Goal: Task Accomplishment & Management: Use online tool/utility

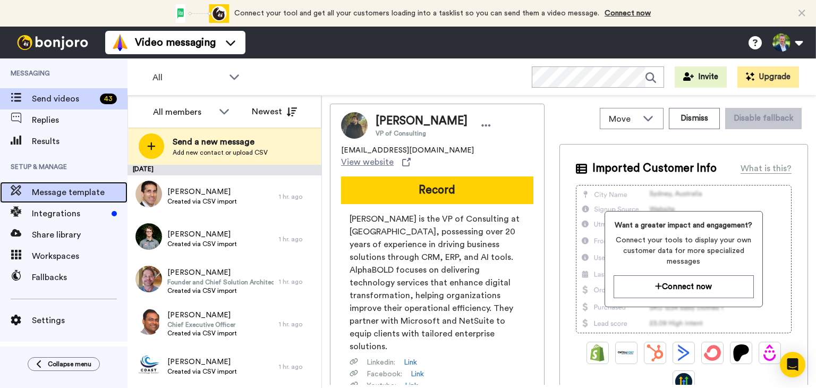
click at [85, 194] on span "Message template" at bounding box center [80, 192] width 96 height 13
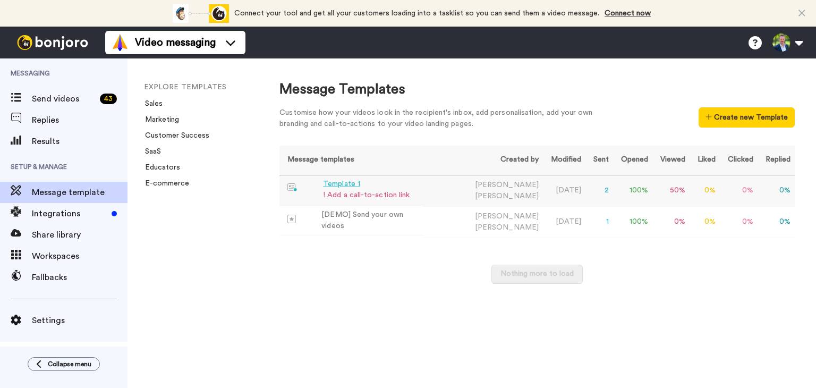
click at [368, 193] on div "! Add a call-to-action link" at bounding box center [366, 195] width 87 height 11
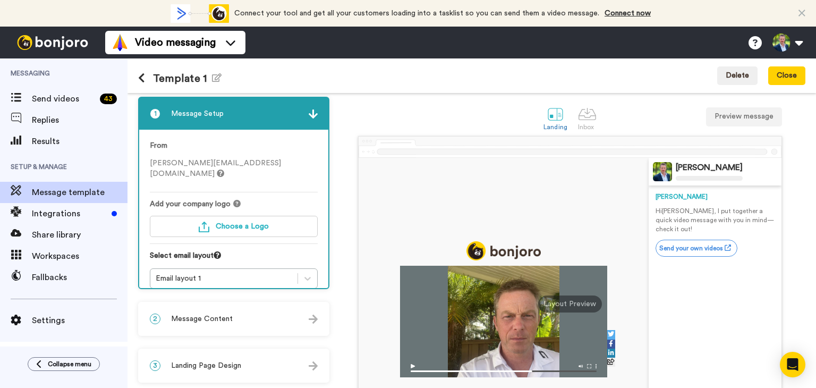
scroll to position [2, 0]
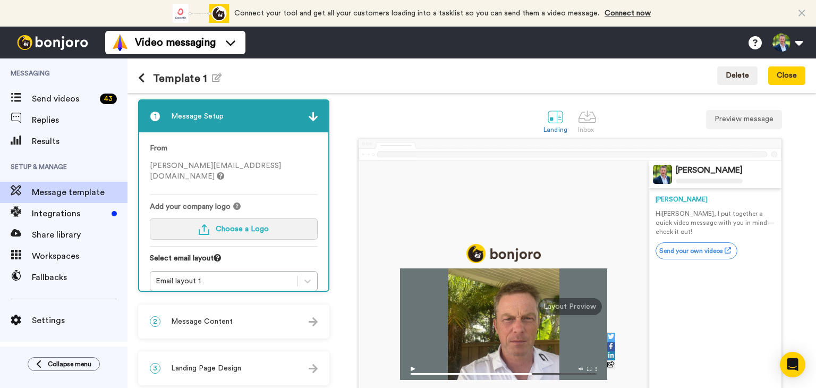
click at [235, 225] on span "Choose a Logo" at bounding box center [242, 228] width 53 height 7
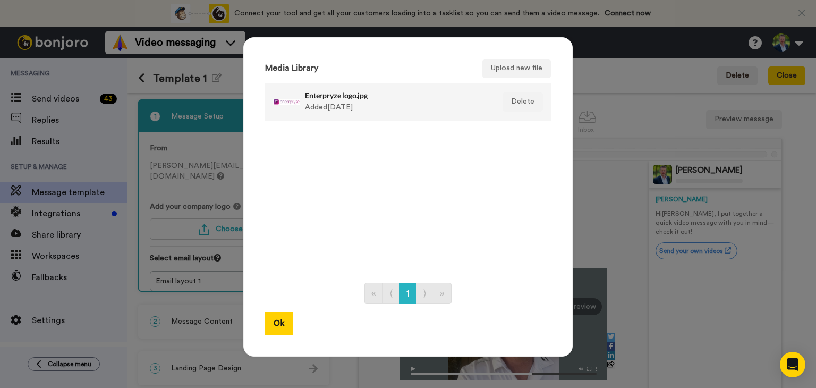
click at [285, 103] on div at bounding box center [286, 102] width 27 height 27
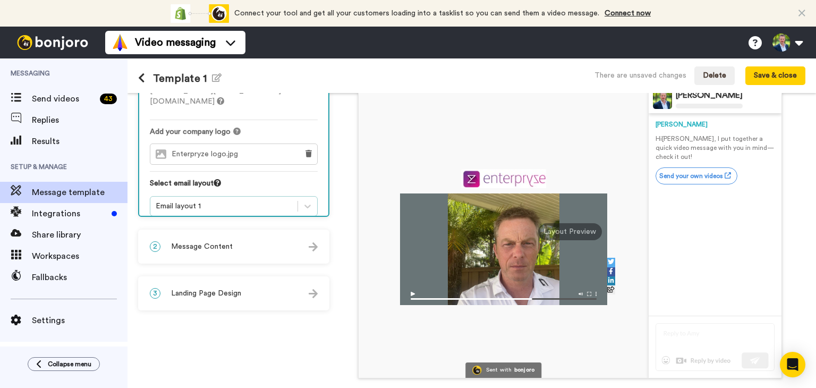
scroll to position [115, 0]
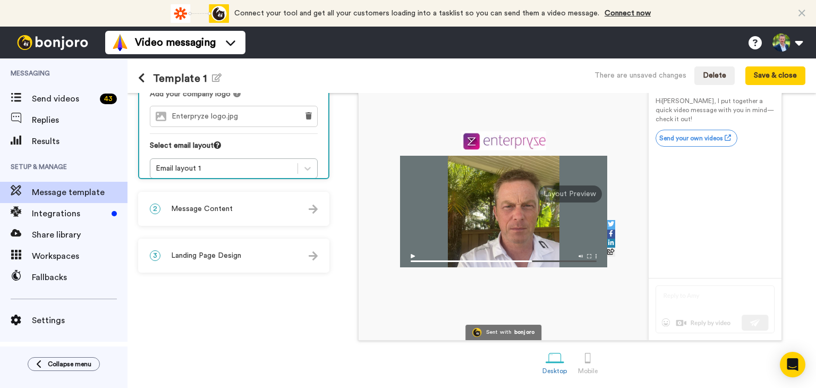
click at [249, 203] on div "2 Message Content" at bounding box center [233, 209] width 189 height 32
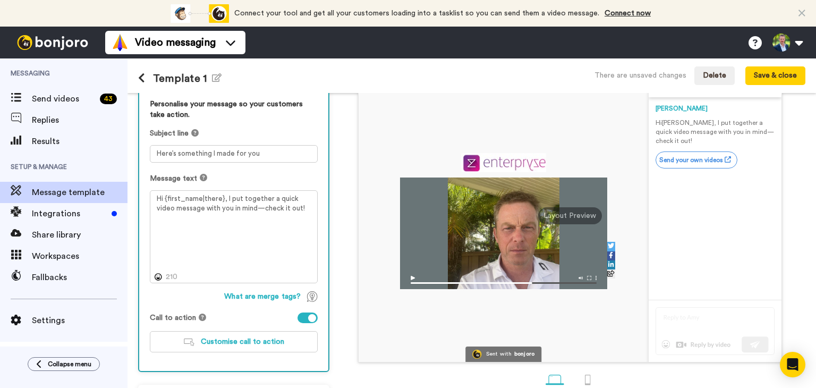
scroll to position [93, 0]
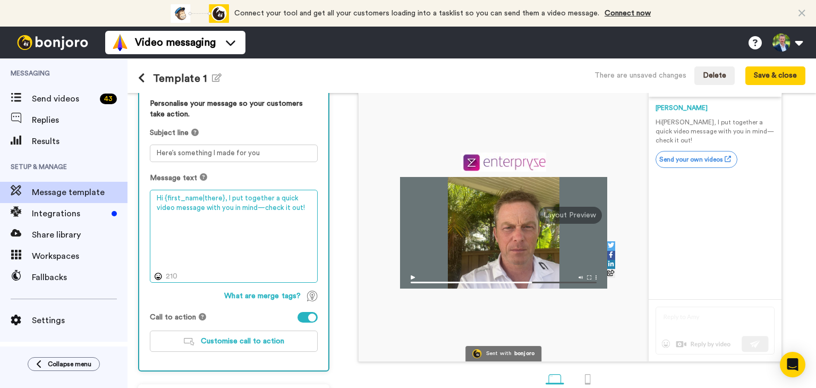
drag, startPoint x: 186, startPoint y: 207, endPoint x: 290, endPoint y: 209, distance: 103.6
click at [290, 209] on textarea "Hi {first_name|there}, I put together a quick video message with you in mind—ch…" at bounding box center [234, 236] width 168 height 93
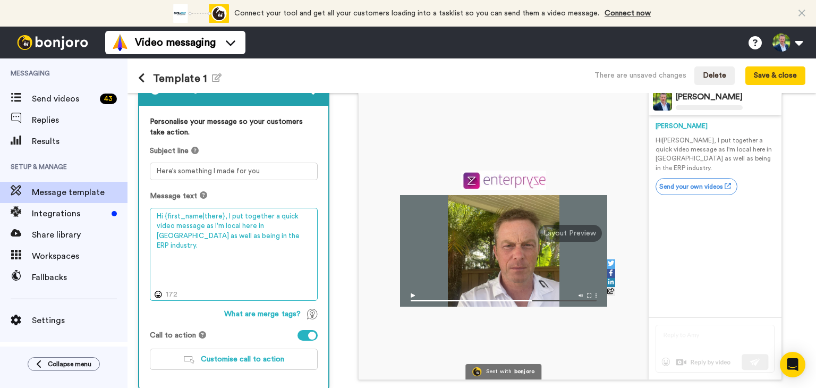
scroll to position [59, 0]
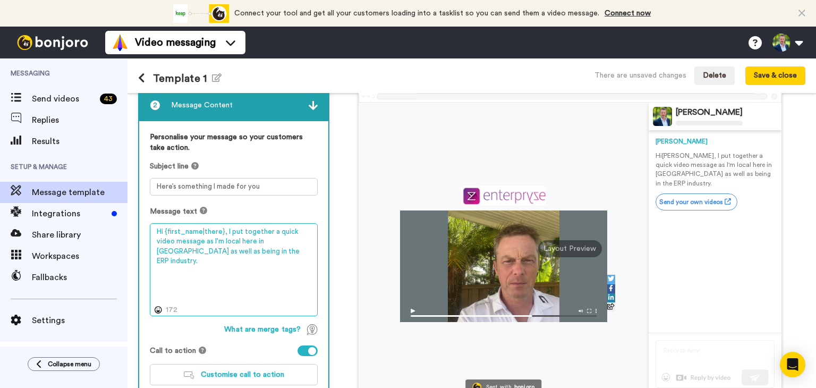
type textarea "Hi {first_name|there}, I put together a quick video message as I'm local here i…"
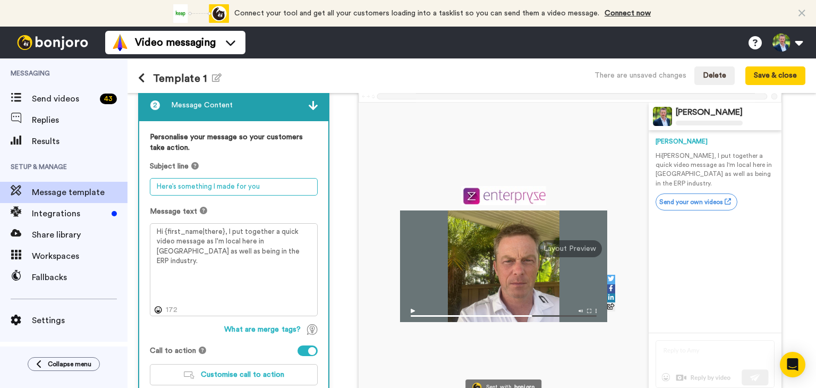
click at [261, 187] on textarea "Here’s something I made for you" at bounding box center [234, 187] width 168 height 18
drag, startPoint x: 266, startPoint y: 184, endPoint x: 138, endPoint y: 190, distance: 127.6
click at [138, 190] on div "2 Message Content Personalise your message so your customers take action. Subje…" at bounding box center [233, 246] width 191 height 317
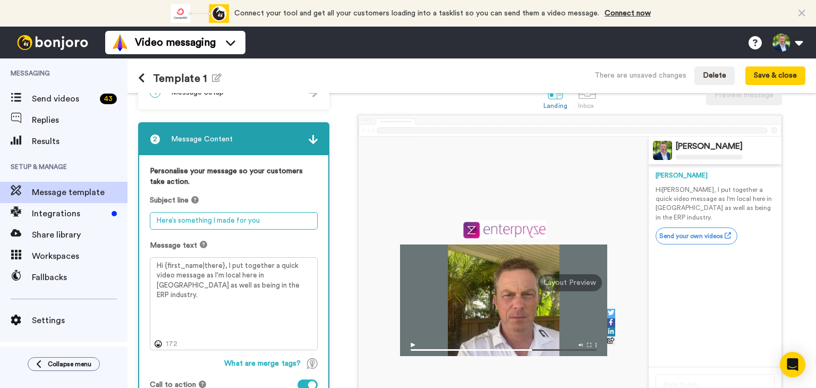
scroll to position [0, 0]
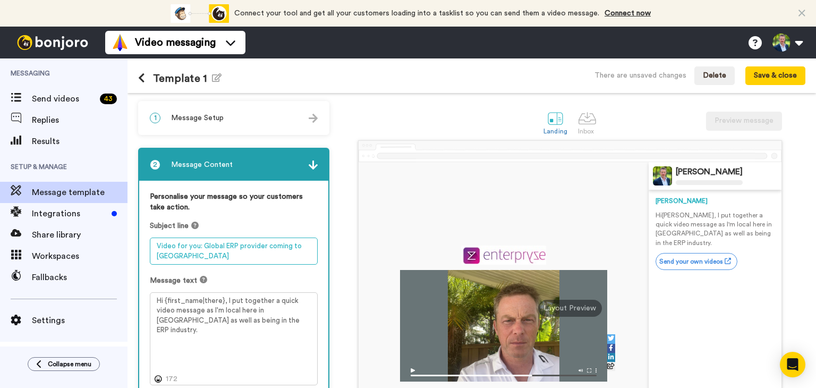
click at [234, 255] on textarea "Video for you: Global ERP provider coming to San Diego" at bounding box center [234, 250] width 168 height 27
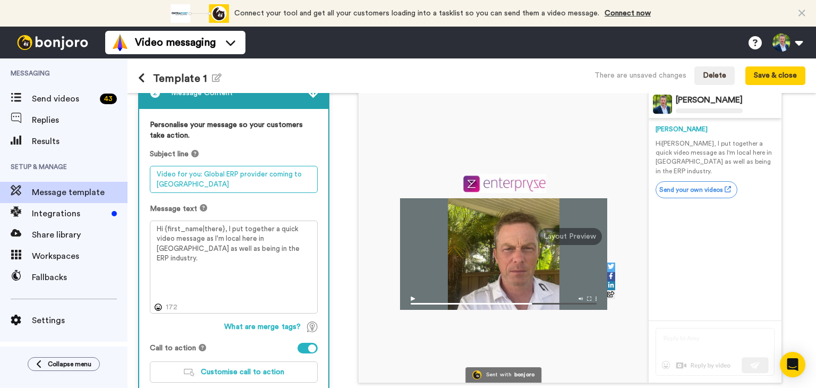
scroll to position [69, 0]
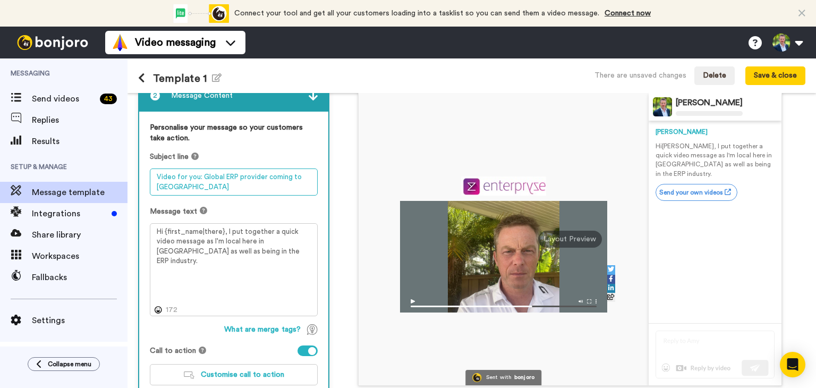
drag, startPoint x: 266, startPoint y: 177, endPoint x: 296, endPoint y: 177, distance: 30.3
click at [296, 177] on textarea "Video for you: Global ERP provider coming to San Diego" at bounding box center [234, 181] width 168 height 27
click at [197, 186] on textarea "Video for you: Global ERP provider now in San Diego" at bounding box center [234, 181] width 168 height 27
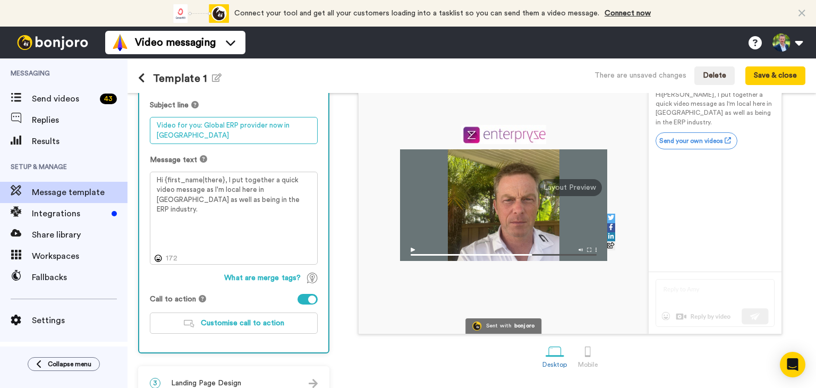
scroll to position [139, 0]
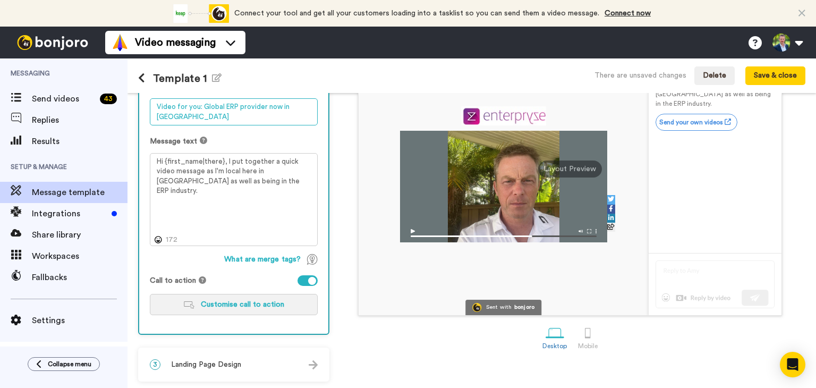
type textarea "Video for you: Global ERP provider now in San Diego"
click at [218, 304] on span "Customise call to action" at bounding box center [242, 304] width 83 height 7
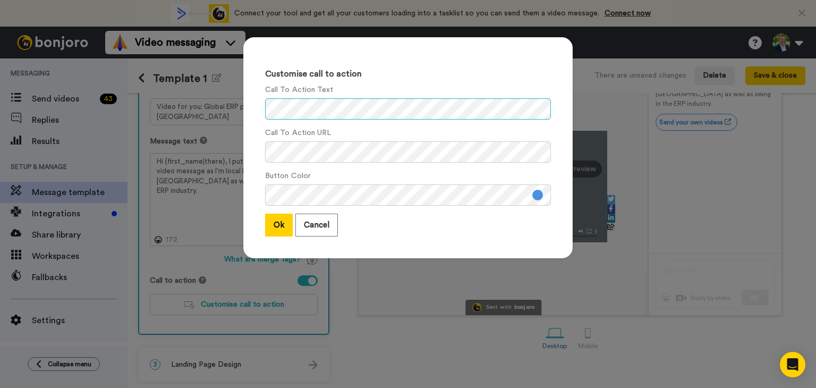
click at [233, 111] on div "Customise call to action Call To Action Text Call To Action URL Button Color Ok…" at bounding box center [408, 153] width 351 height 253
click at [252, 150] on div "Customise call to action Call To Action Text Call To Action URL Button Color Ok…" at bounding box center [407, 147] width 329 height 221
click at [533, 194] on button at bounding box center [537, 195] width 11 height 11
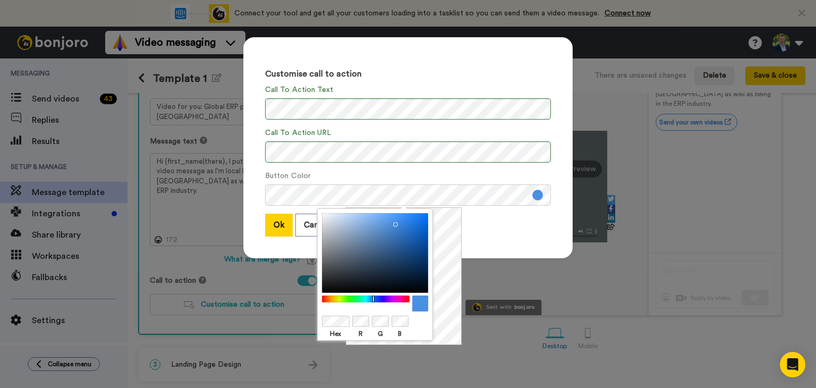
click at [399, 299] on div at bounding box center [365, 298] width 91 height 7
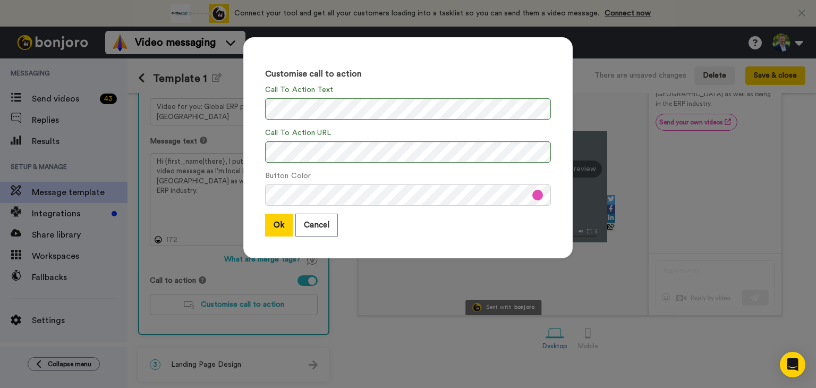
click at [477, 236] on div "Ok Cancel" at bounding box center [408, 225] width 286 height 23
click at [279, 227] on button "Ok" at bounding box center [279, 225] width 28 height 23
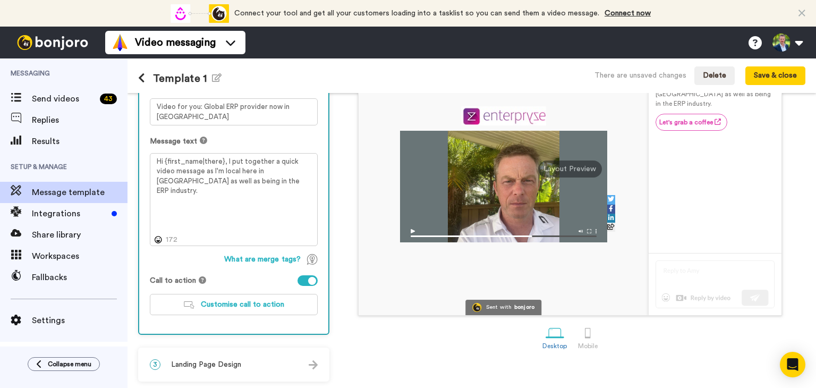
click at [221, 361] on span "Landing Page Design" at bounding box center [206, 364] width 70 height 11
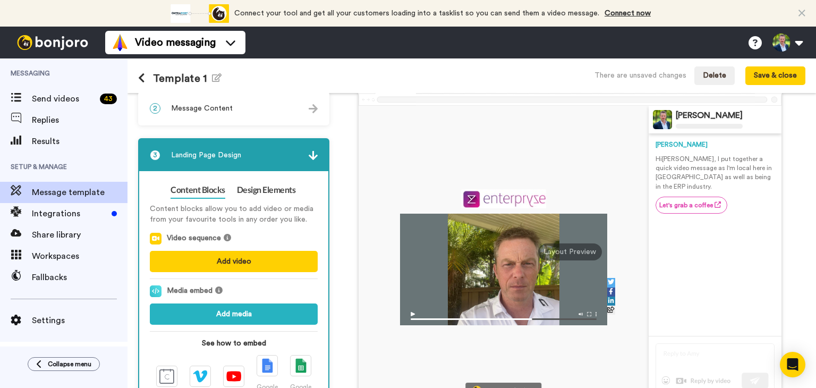
scroll to position [53, 0]
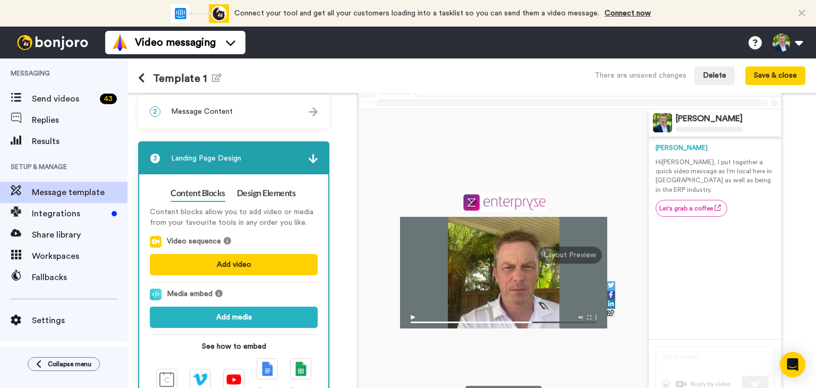
click at [193, 109] on span "Message Content" at bounding box center [202, 111] width 62 height 11
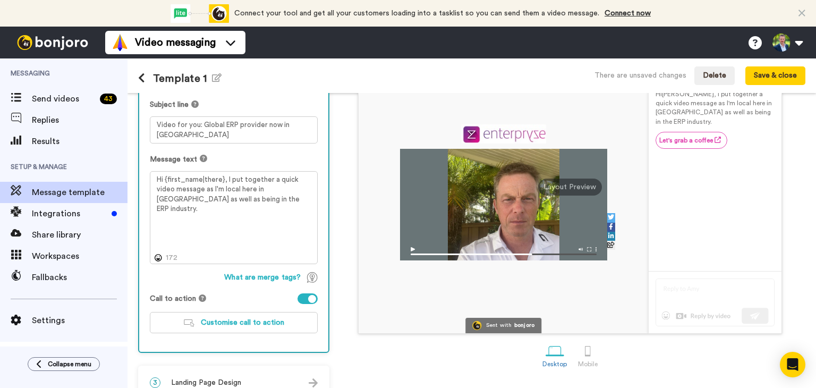
scroll to position [139, 0]
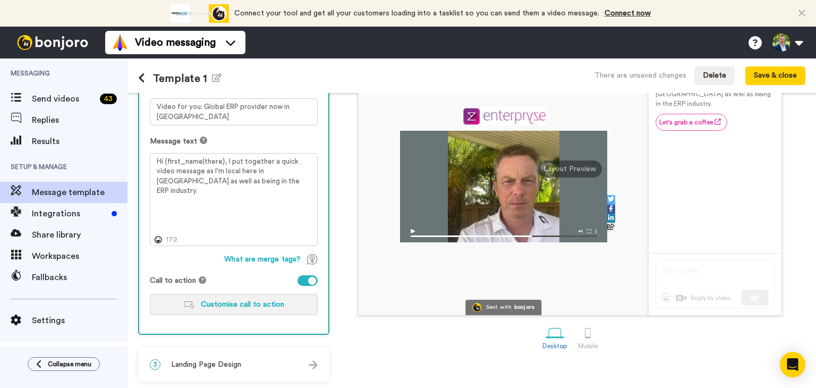
click at [238, 304] on span "Customise call to action" at bounding box center [242, 304] width 83 height 7
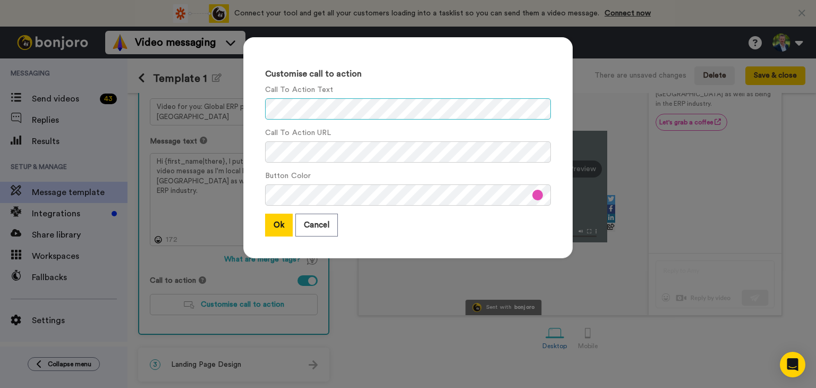
click at [227, 98] on div "Customise call to action Call To Action Text Call To Action URL Button Color Ok…" at bounding box center [408, 194] width 816 height 388
click at [268, 227] on button "Ok" at bounding box center [279, 225] width 28 height 23
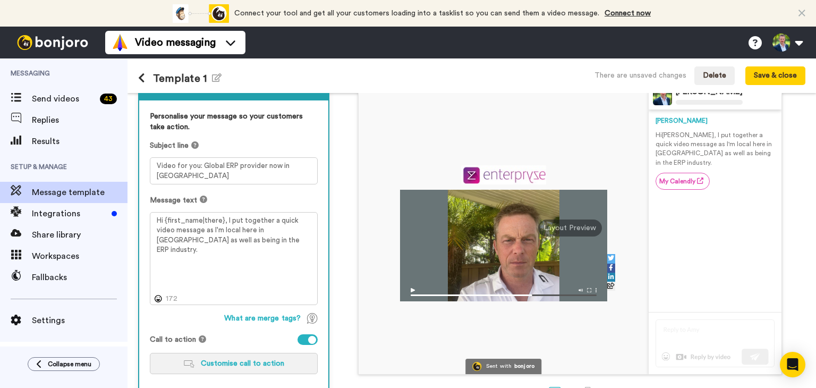
scroll to position [80, 0]
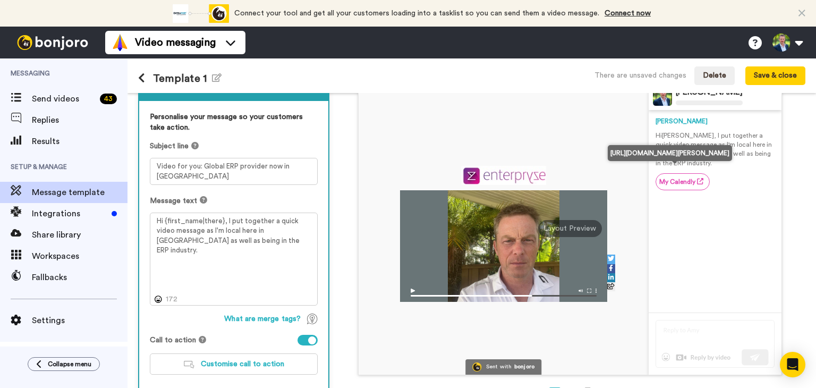
click at [664, 173] on link "My Calendly" at bounding box center [682, 181] width 54 height 17
click at [672, 173] on link "My Calendly" at bounding box center [682, 181] width 54 height 17
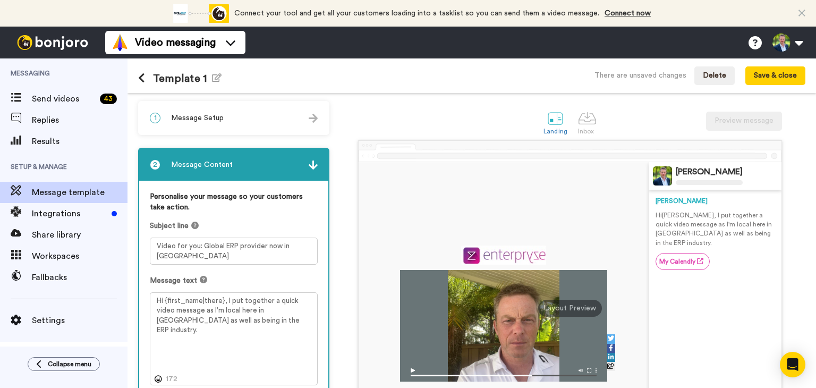
scroll to position [8, 0]
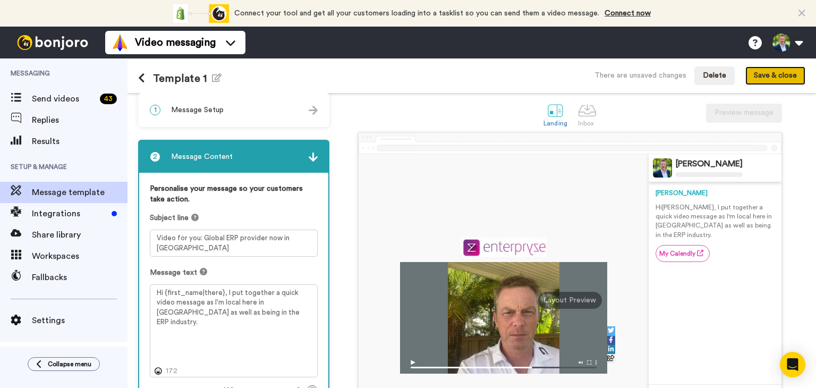
click at [773, 77] on button "Save & close" at bounding box center [775, 75] width 60 height 19
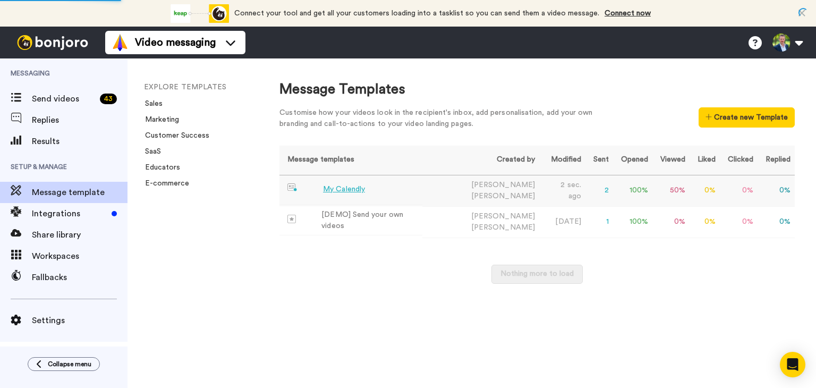
click at [347, 187] on div "My Calendly" at bounding box center [344, 189] width 42 height 11
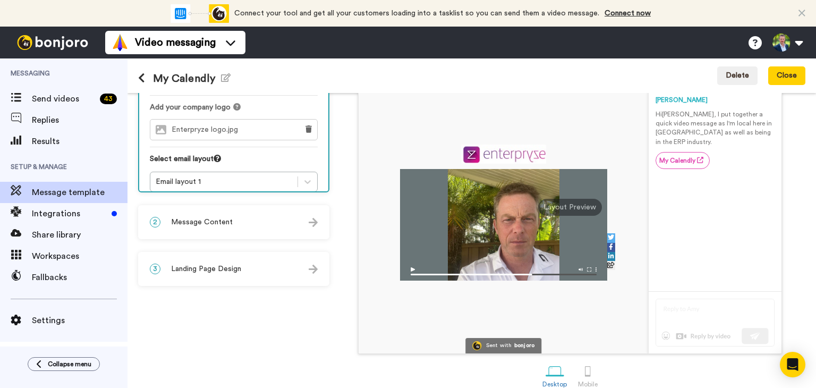
scroll to position [101, 0]
click at [214, 223] on span "Message Content" at bounding box center [202, 221] width 62 height 11
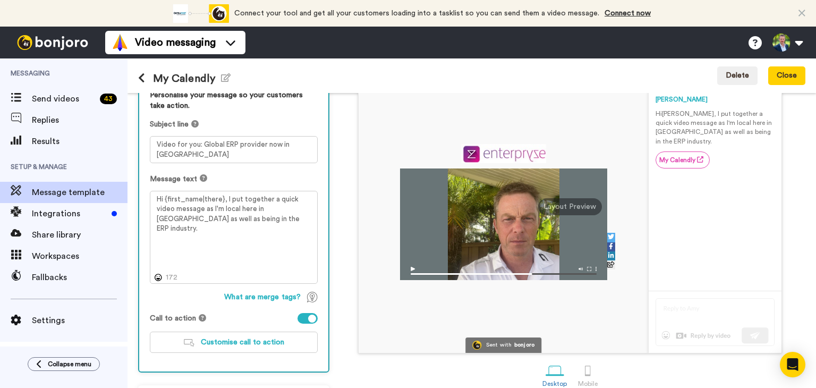
scroll to position [139, 0]
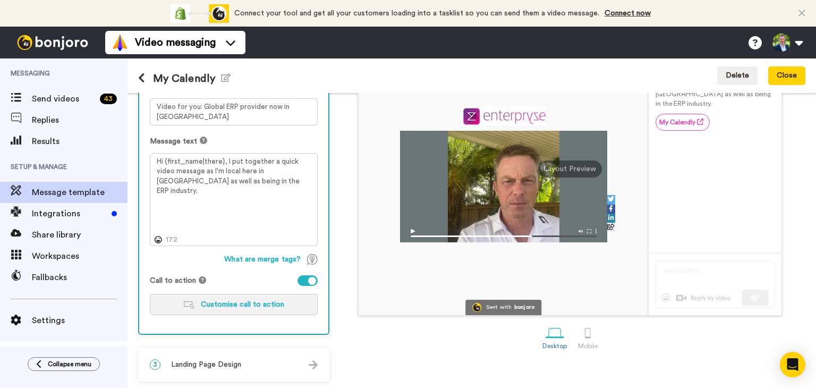
click at [234, 302] on span "Customise call to action" at bounding box center [242, 304] width 83 height 7
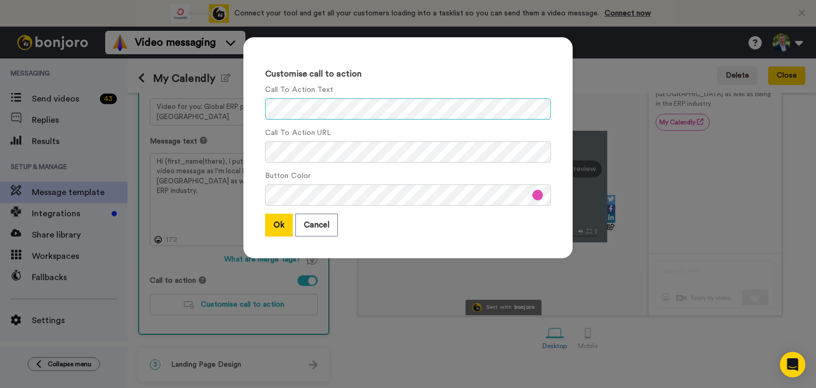
click at [243, 108] on div "Customise call to action Call To Action Text Call To Action URL Button Color Ok…" at bounding box center [407, 147] width 329 height 221
click at [272, 221] on button "Ok" at bounding box center [279, 225] width 28 height 23
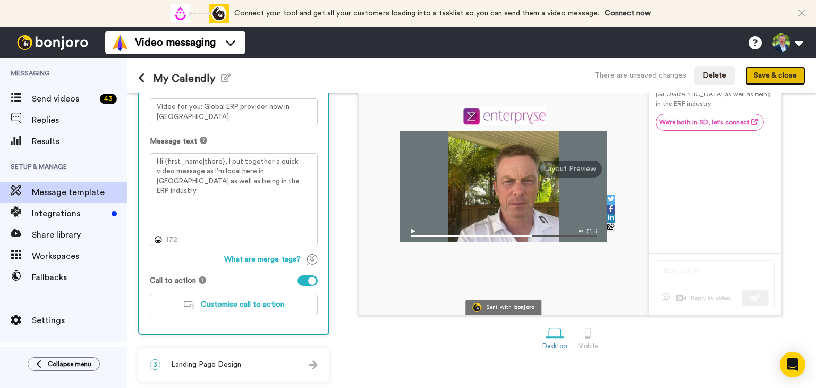
click at [776, 75] on button "Save & close" at bounding box center [775, 75] width 60 height 19
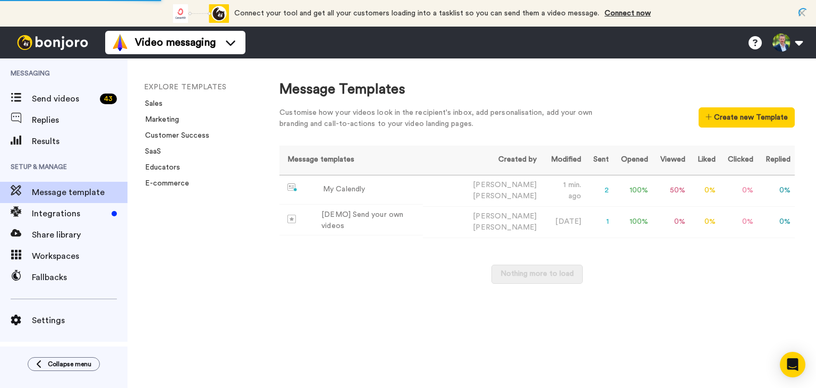
click at [348, 109] on div "Customise how your videos look in the recipient's inbox, add personalisation, a…" at bounding box center [443, 118] width 329 height 22
